Goal: Navigation & Orientation: Find specific page/section

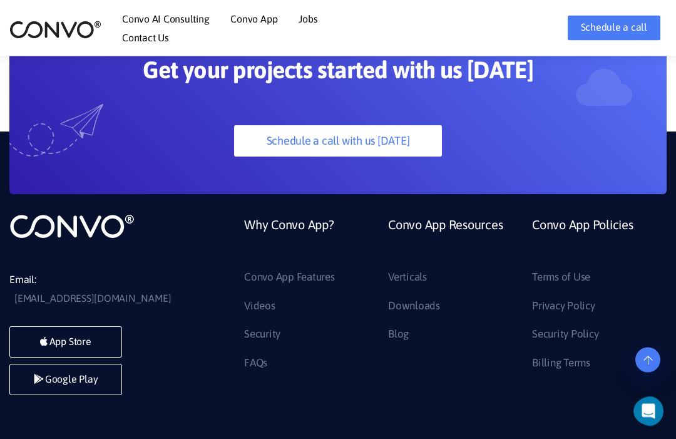
scroll to position [3194, 0]
click at [261, 363] on link "FAQs" at bounding box center [255, 363] width 23 height 20
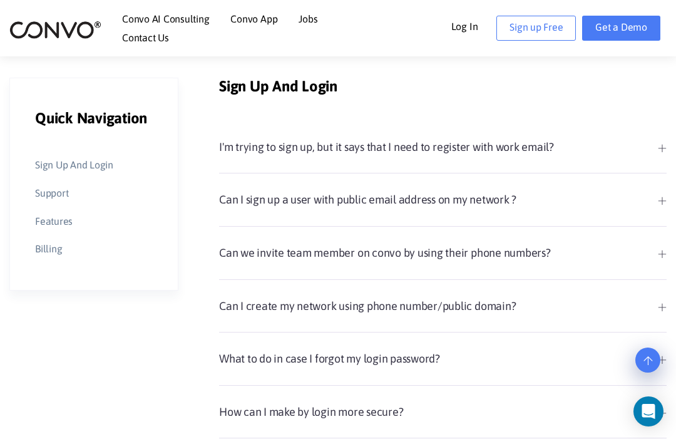
scroll to position [309, 0]
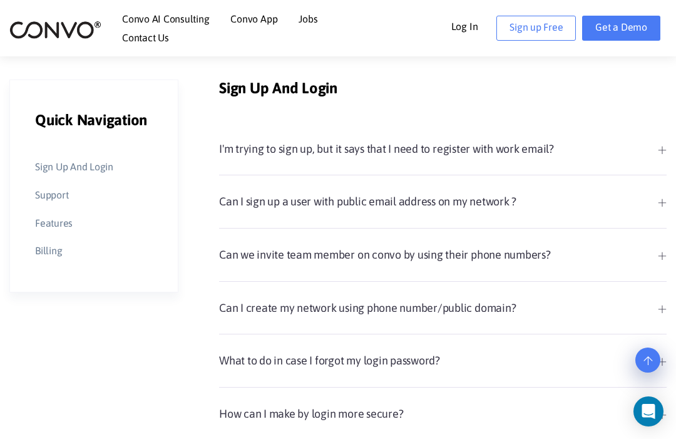
click at [169, 33] on link "Contact Us" at bounding box center [145, 38] width 47 height 10
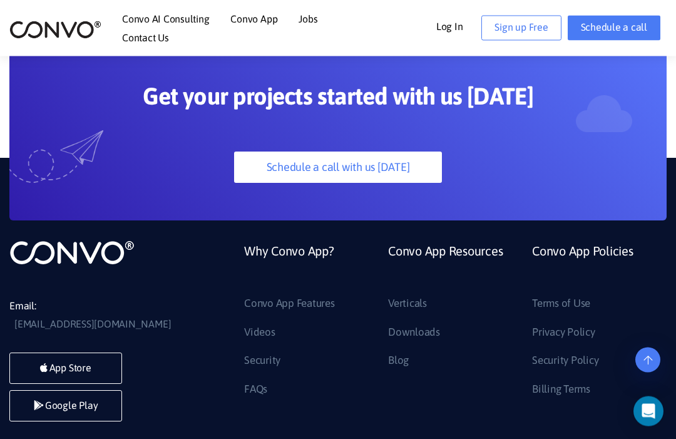
scroll to position [994, 0]
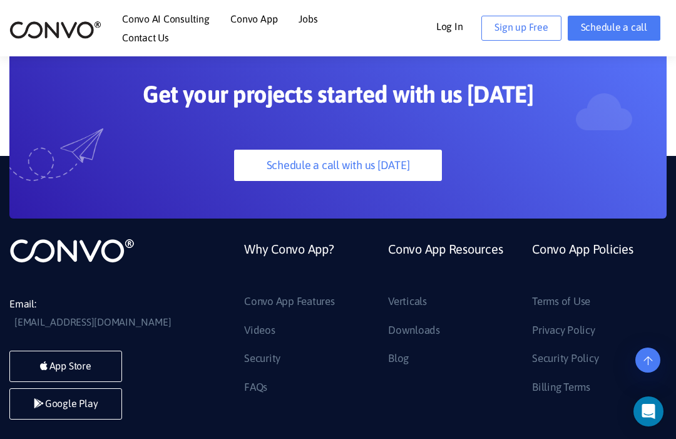
click at [408, 349] on link "Blog" at bounding box center [398, 359] width 21 height 20
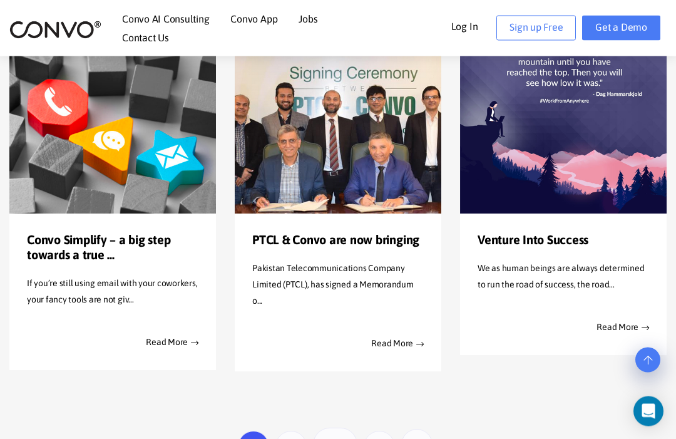
scroll to position [1817, 0]
click at [410, 335] on link "Read More" at bounding box center [397, 343] width 53 height 16
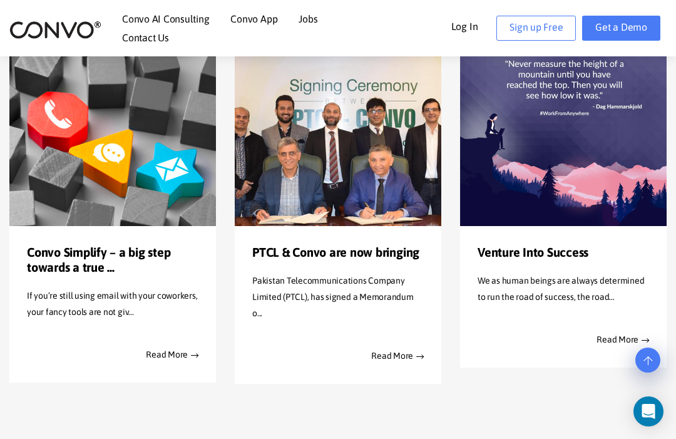
scroll to position [1805, 0]
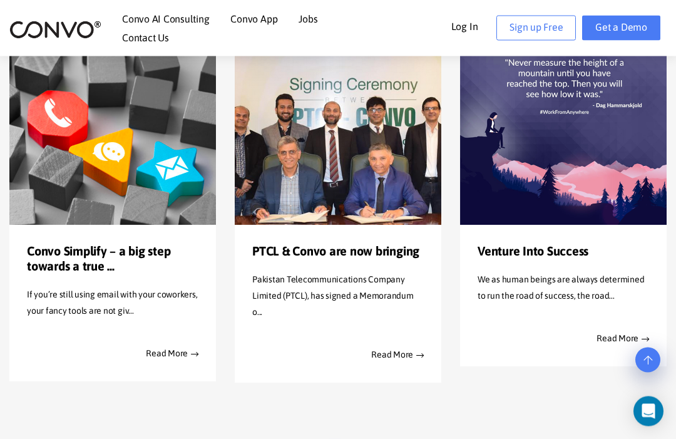
click at [634, 339] on div "Venture Into Success We as human beings are always determined to run the road o…" at bounding box center [563, 296] width 207 height 142
click at [621, 330] on link "Read More" at bounding box center [623, 338] width 53 height 16
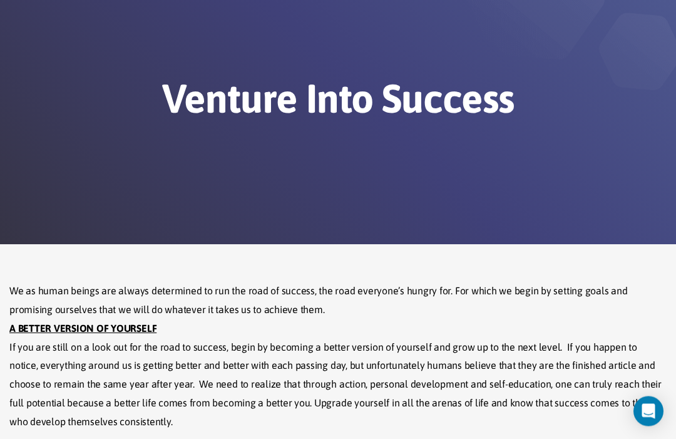
scroll to position [69, 0]
